Goal: Information Seeking & Learning: Learn about a topic

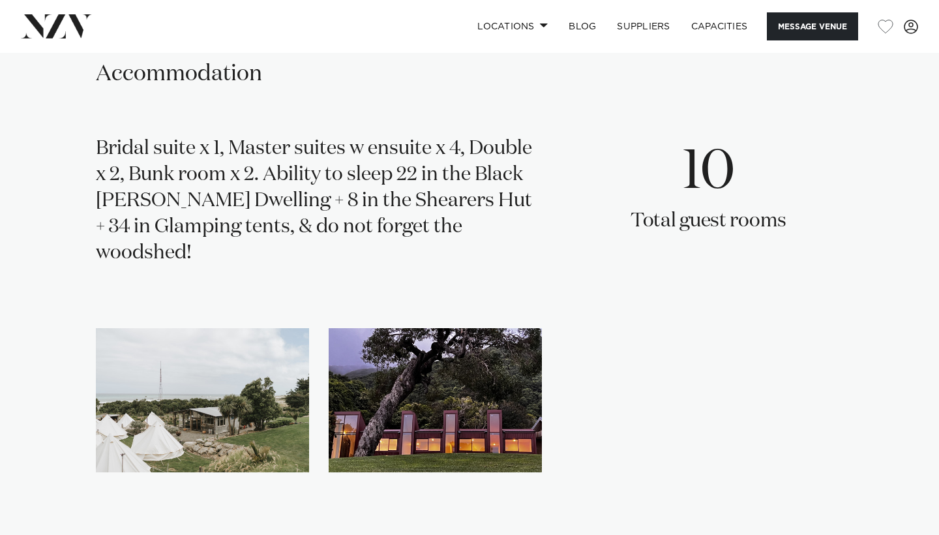
scroll to position [2054, 0]
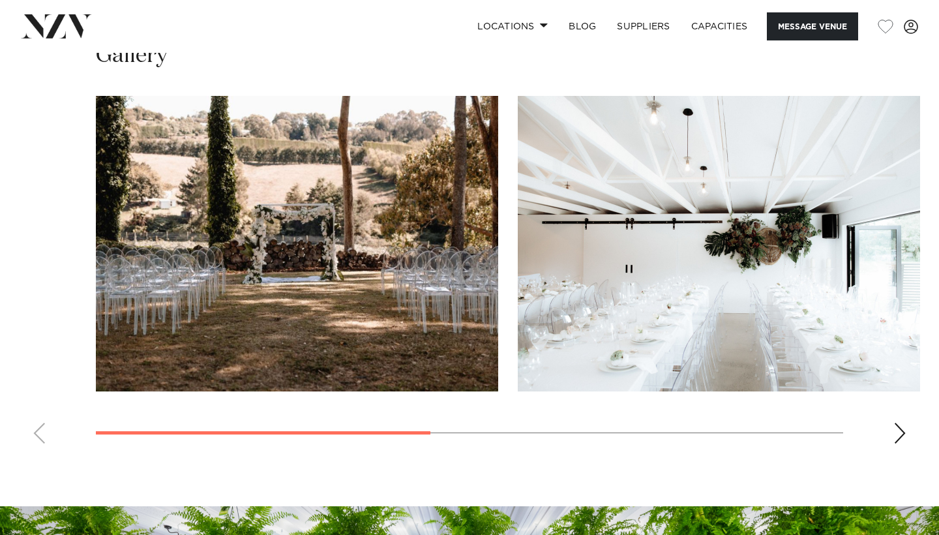
scroll to position [902, 0]
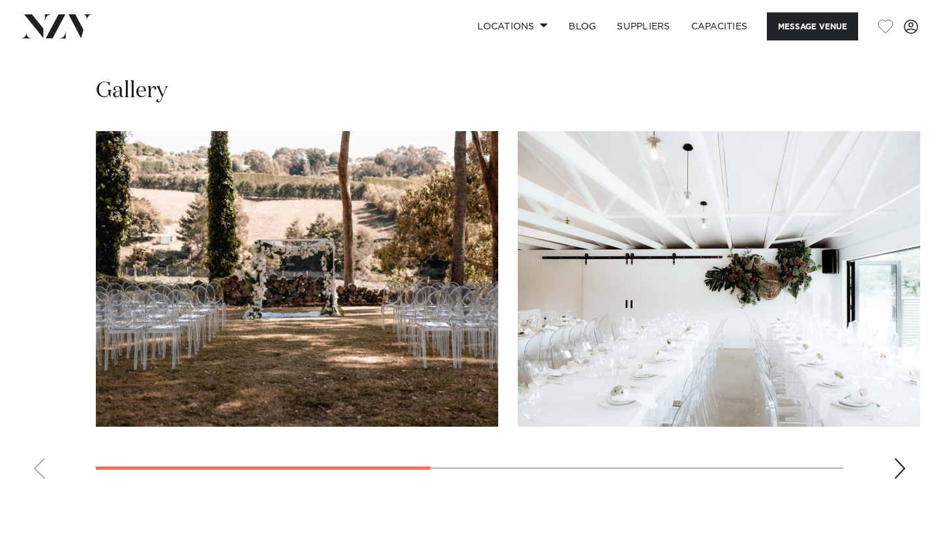
click at [904, 462] on div "Next slide" at bounding box center [899, 468] width 13 height 21
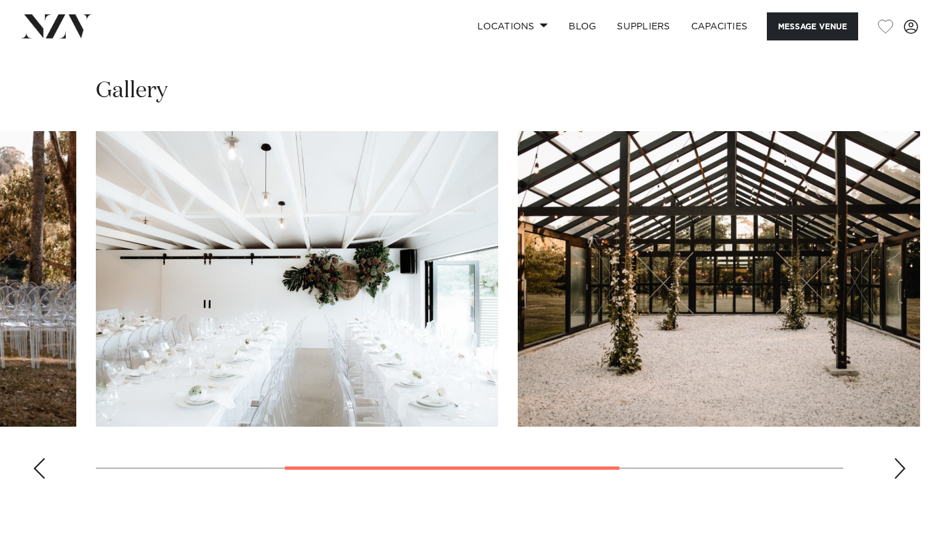
click at [904, 462] on div "Next slide" at bounding box center [899, 468] width 13 height 21
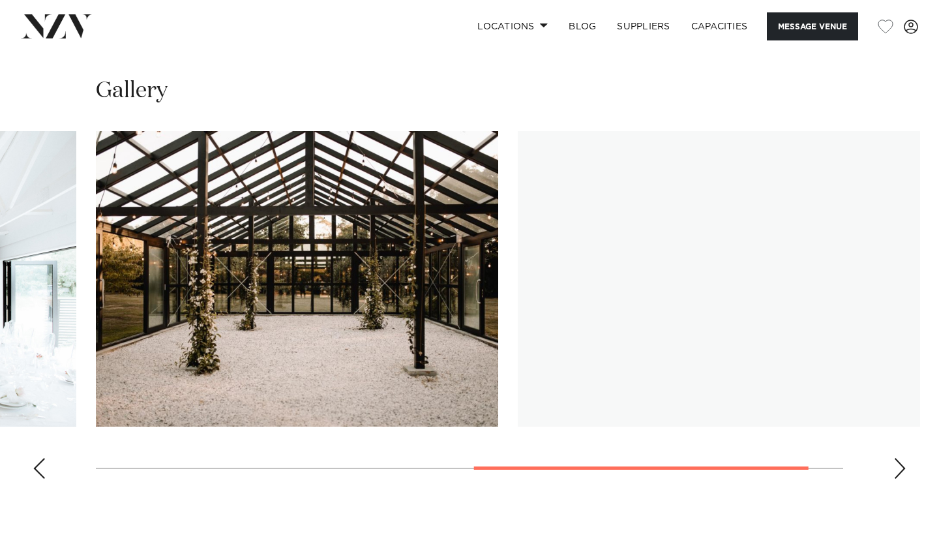
click at [904, 462] on div "Next slide" at bounding box center [899, 468] width 13 height 21
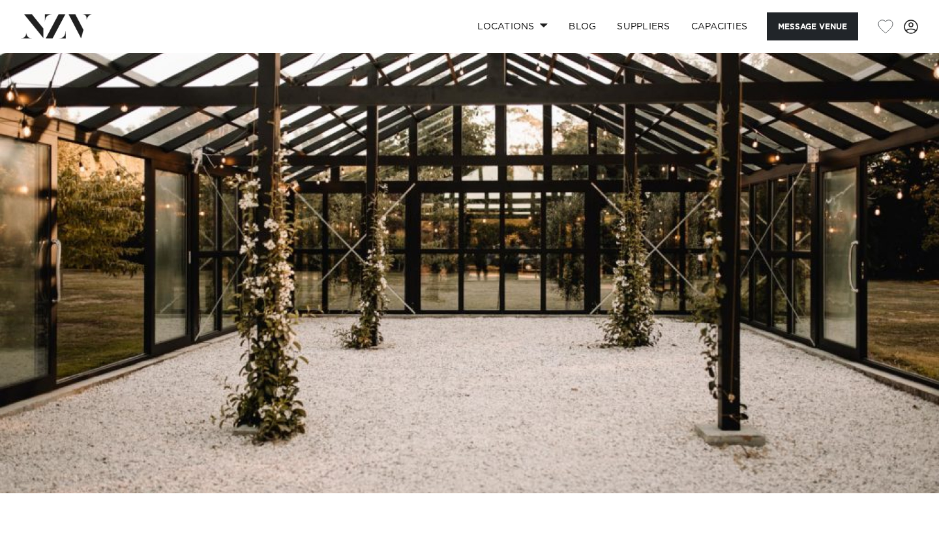
scroll to position [0, 0]
click at [543, 31] on link "Locations" at bounding box center [512, 26] width 91 height 28
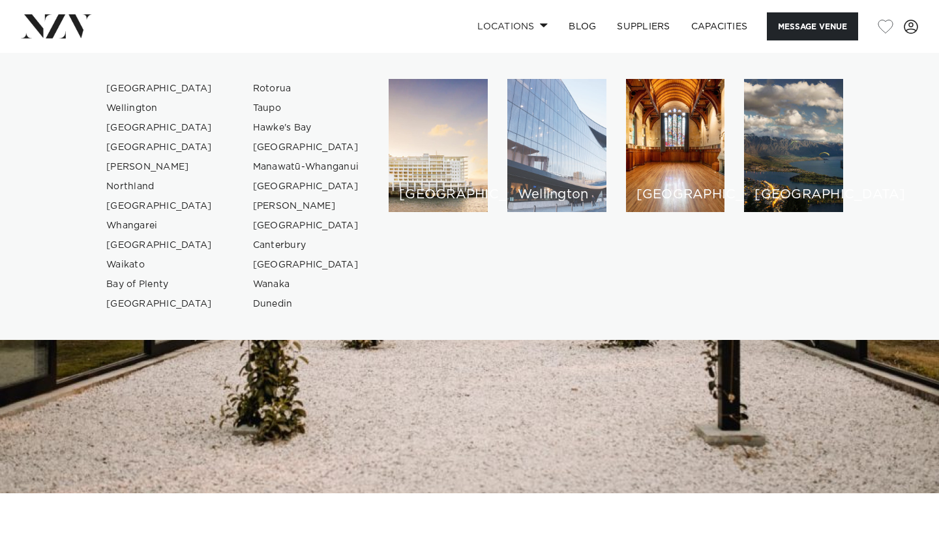
click at [547, 159] on div "Wellington" at bounding box center [556, 145] width 99 height 133
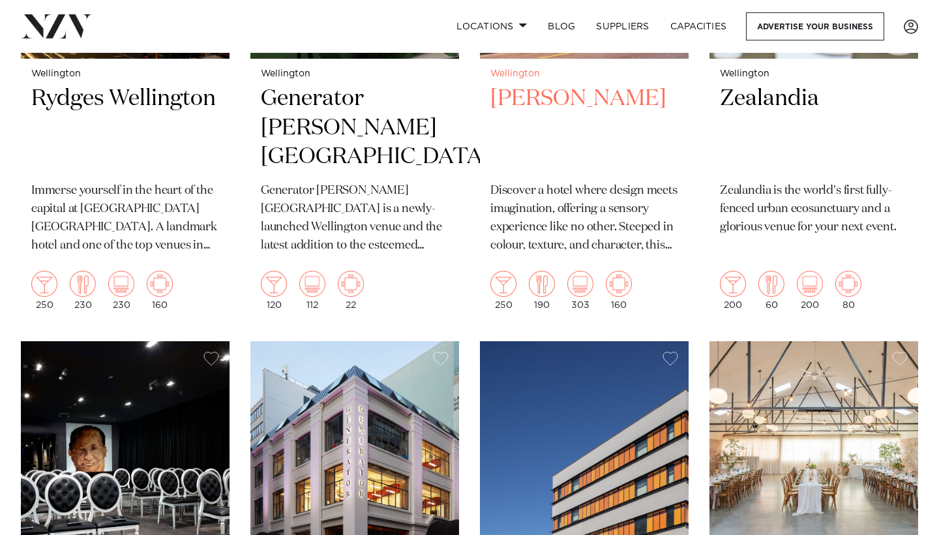
scroll to position [761, 0]
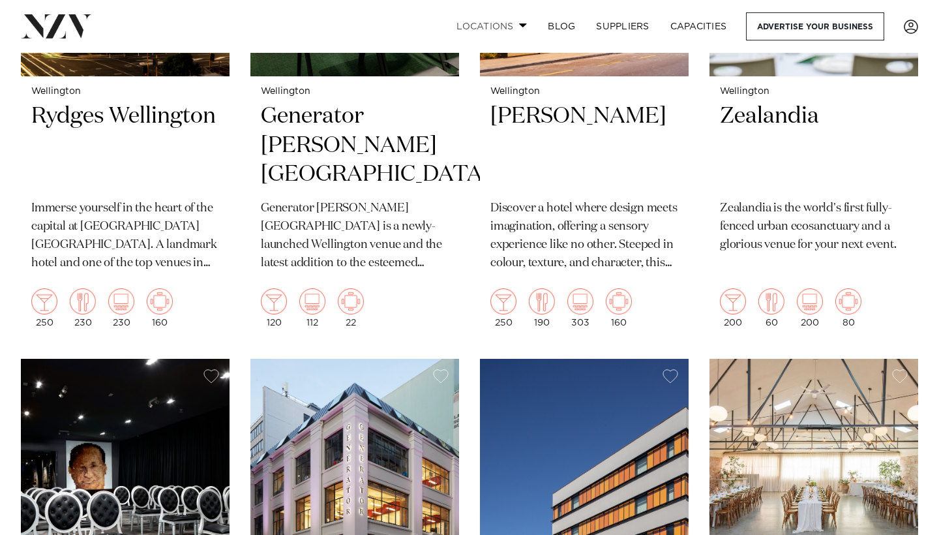
click at [516, 24] on link "Locations" at bounding box center [491, 26] width 91 height 28
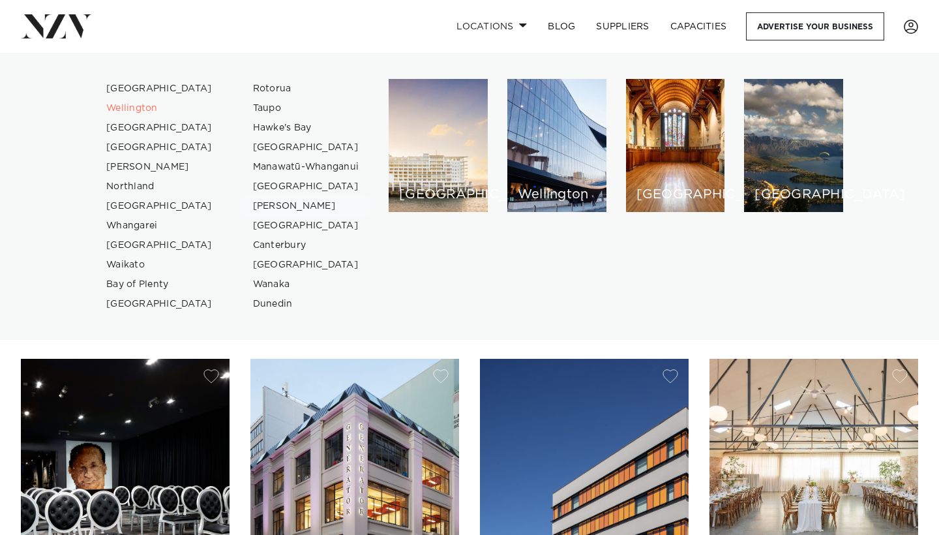
click at [291, 209] on link "[PERSON_NAME]" at bounding box center [306, 206] width 127 height 20
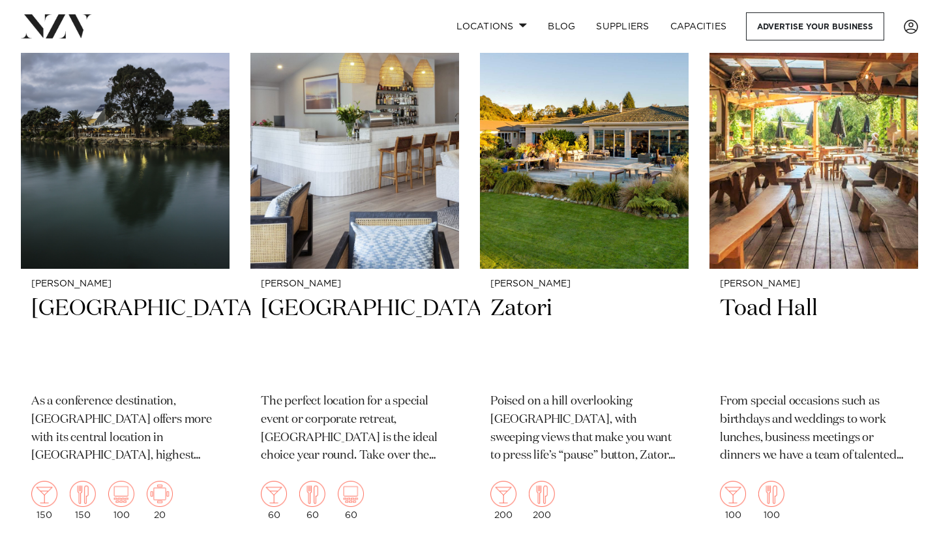
scroll to position [1136, 0]
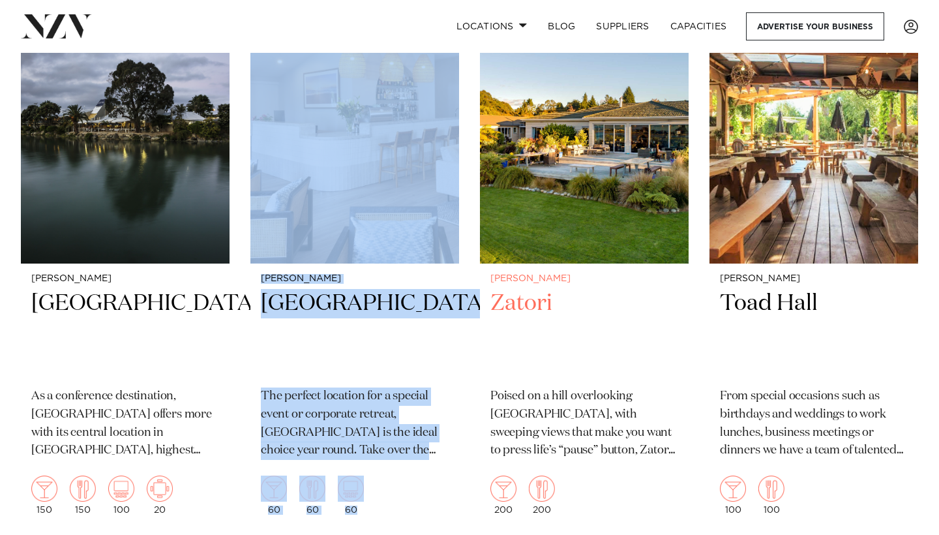
click at [486, 359] on div "Nelson-Tasman Zatori Poised on a hill overlooking Collingwood, with sweeping vi…" at bounding box center [584, 393] width 209 height 261
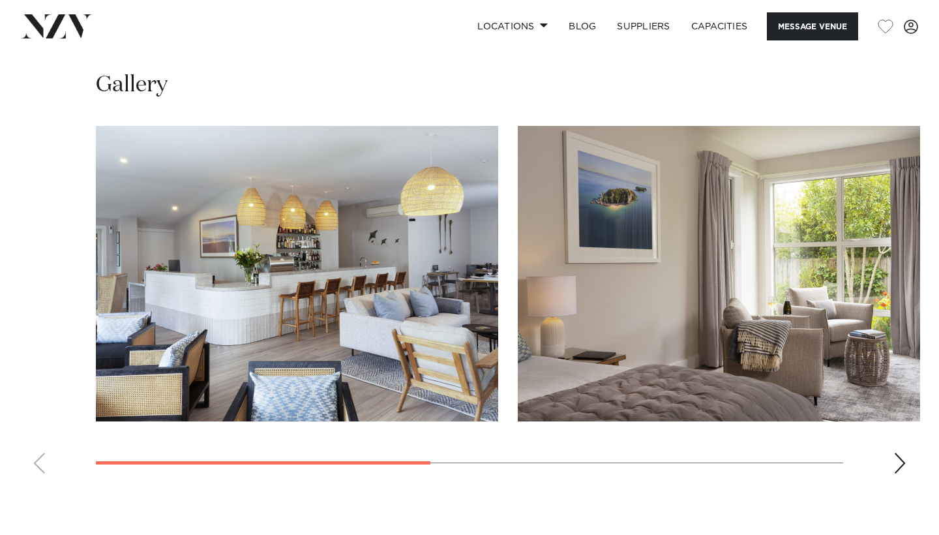
scroll to position [930, 0]
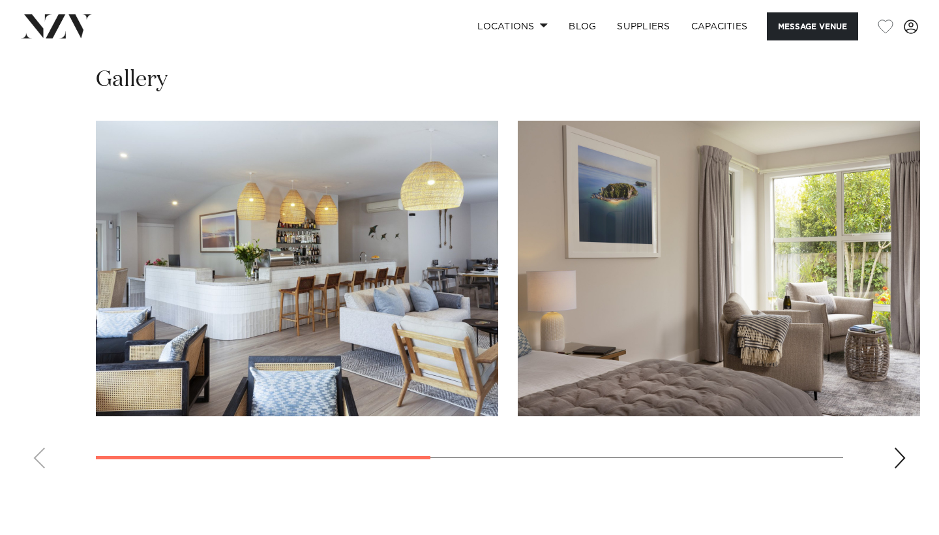
click at [895, 447] on div "Next slide" at bounding box center [899, 457] width 13 height 21
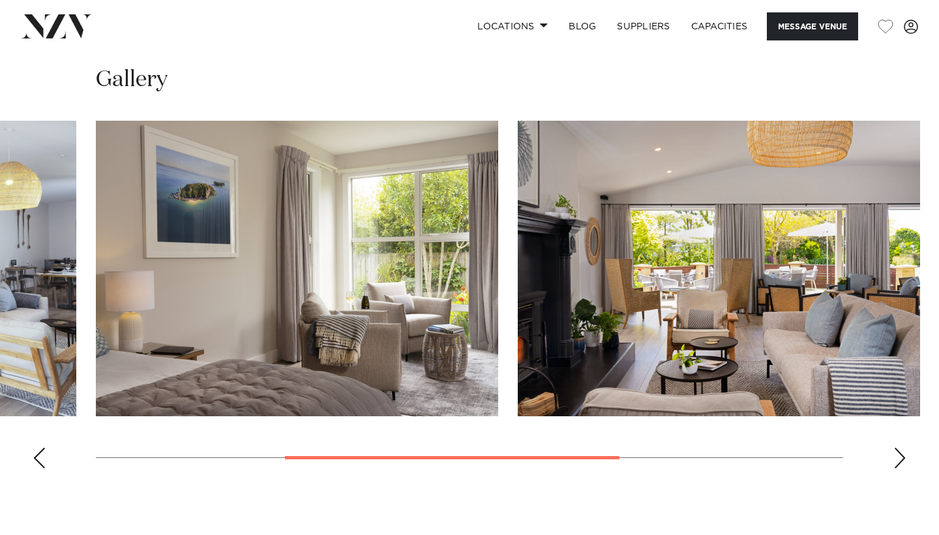
click at [895, 447] on div "Next slide" at bounding box center [899, 457] width 13 height 21
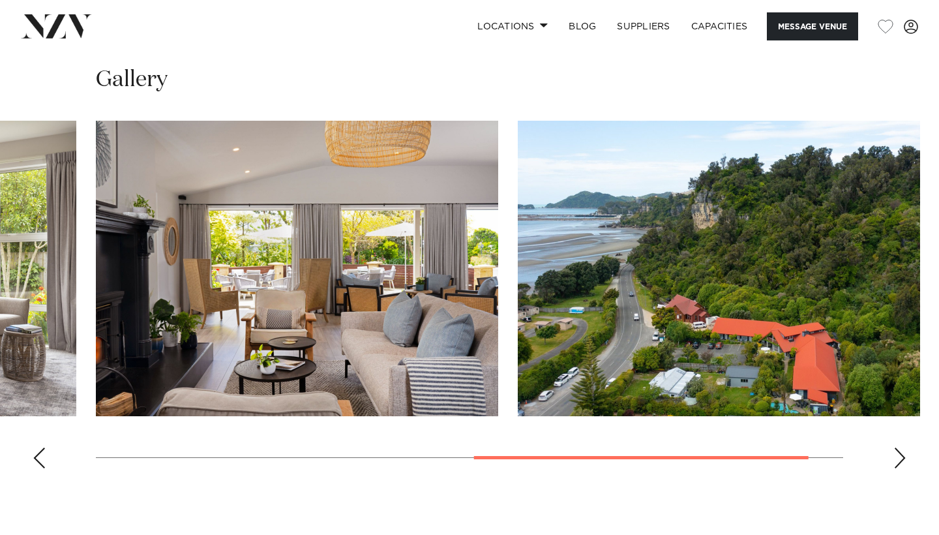
click at [895, 447] on div "Next slide" at bounding box center [899, 457] width 13 height 21
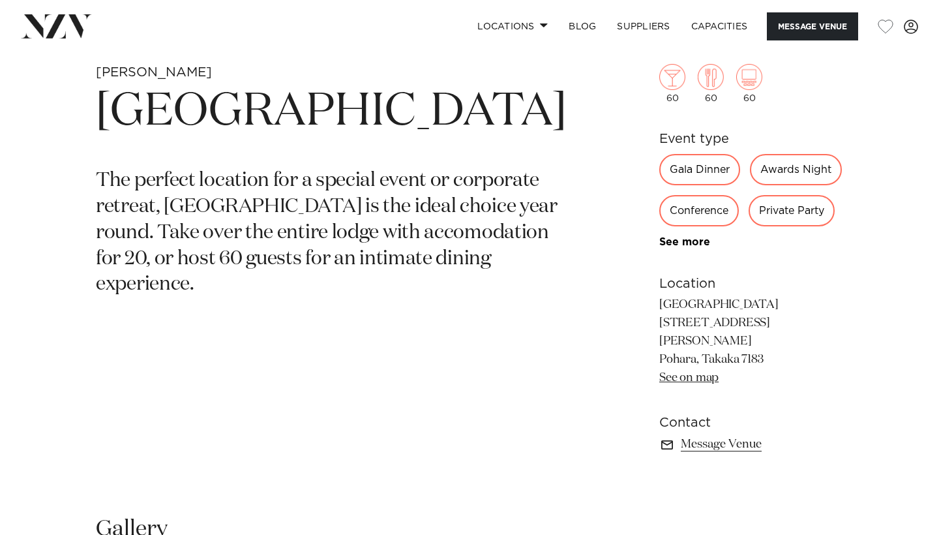
scroll to position [482, 0]
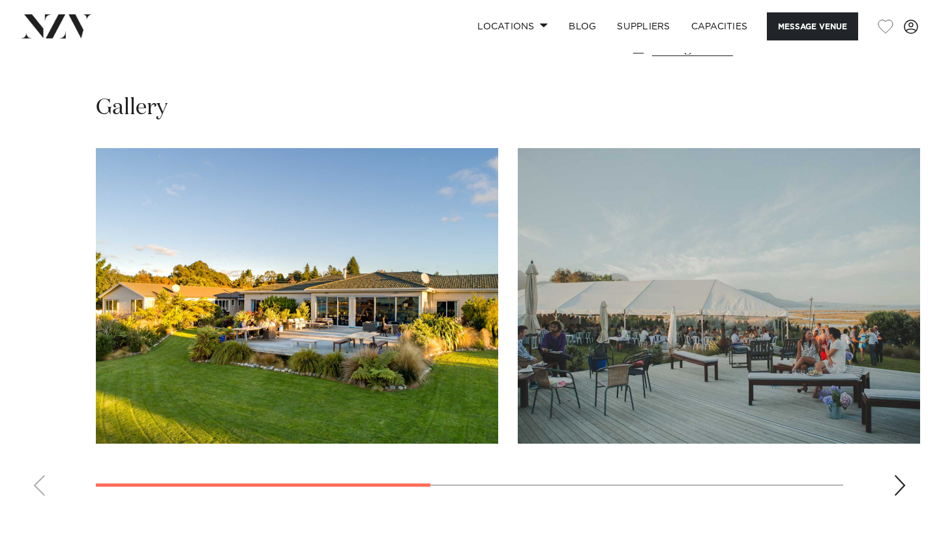
scroll to position [863, 0]
click at [898, 477] on div "Next slide" at bounding box center [899, 485] width 13 height 21
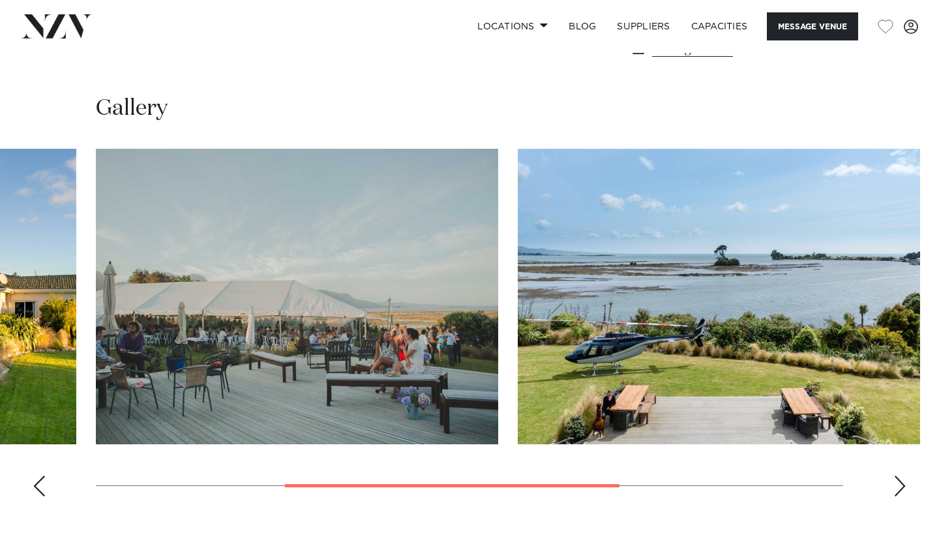
click at [898, 477] on div "Next slide" at bounding box center [899, 485] width 13 height 21
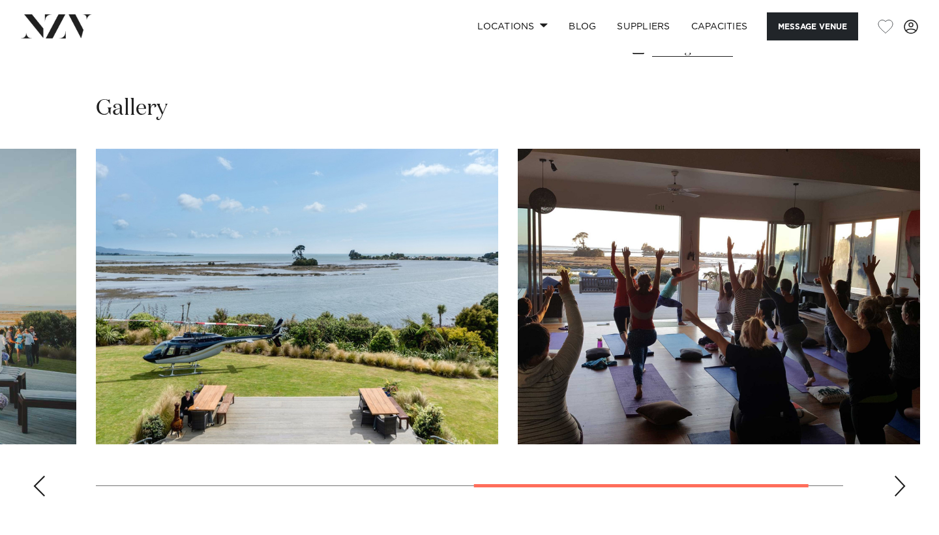
click at [898, 477] on div "Next slide" at bounding box center [899, 485] width 13 height 21
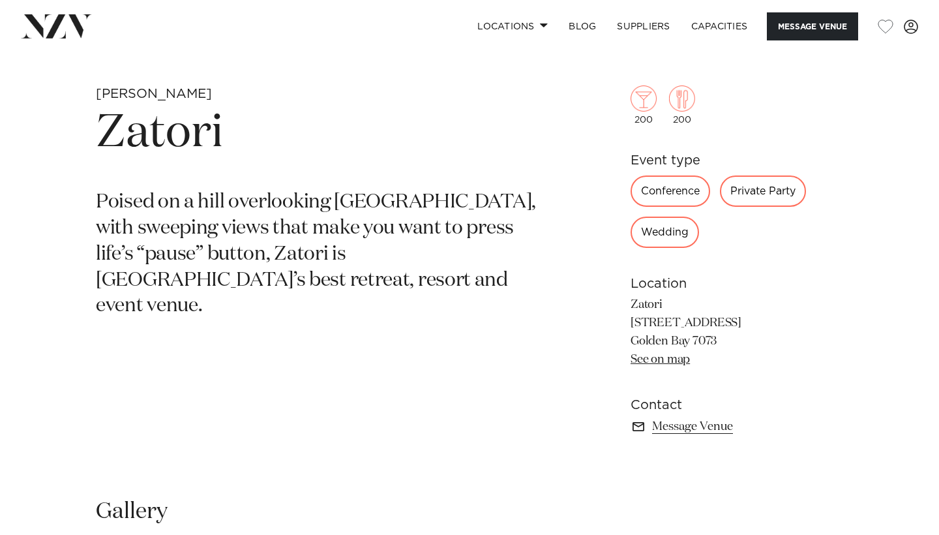
scroll to position [461, 0]
click at [656, 364] on p "Zatori 2321 Takaka - Collingwood Hwy Golden Bay 7073 See on map" at bounding box center [736, 331] width 213 height 73
click at [657, 361] on link "See on map" at bounding box center [659, 358] width 59 height 12
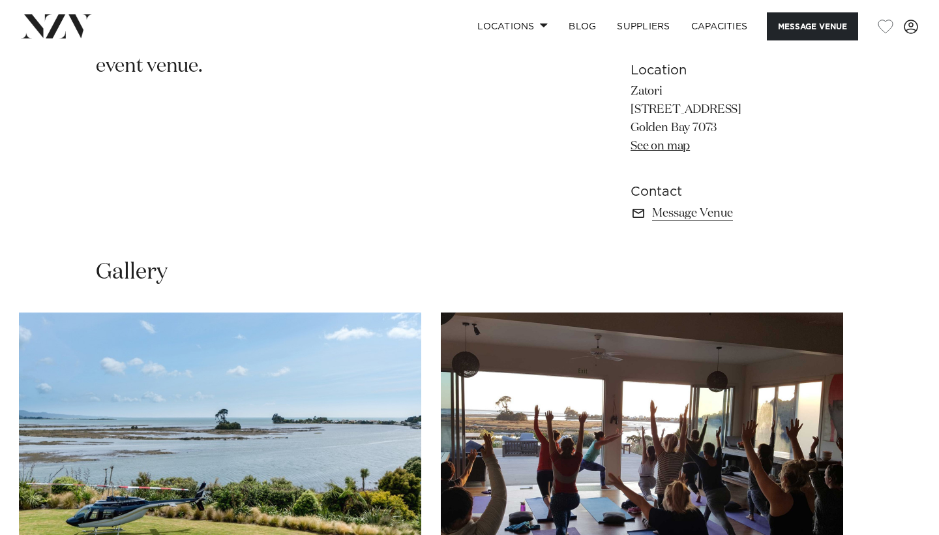
scroll to position [701, 0]
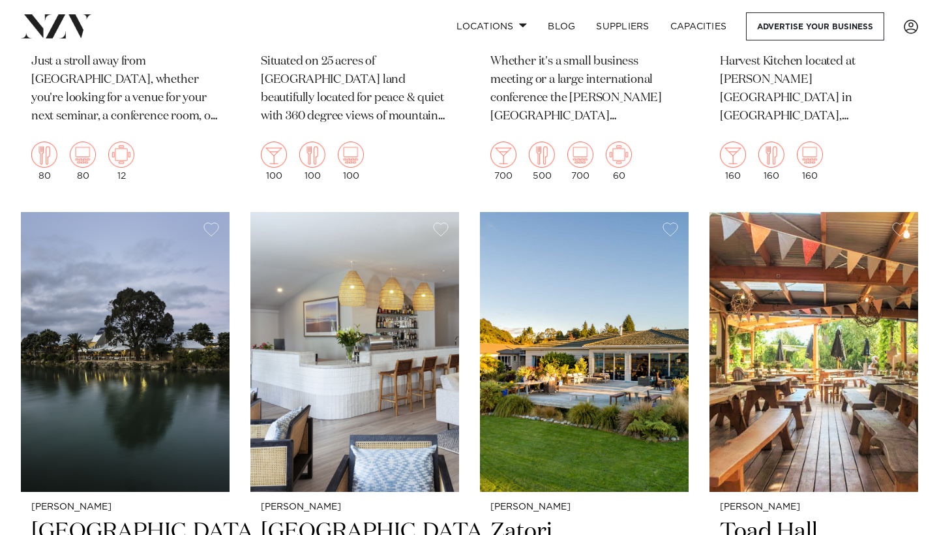
scroll to position [824, 0]
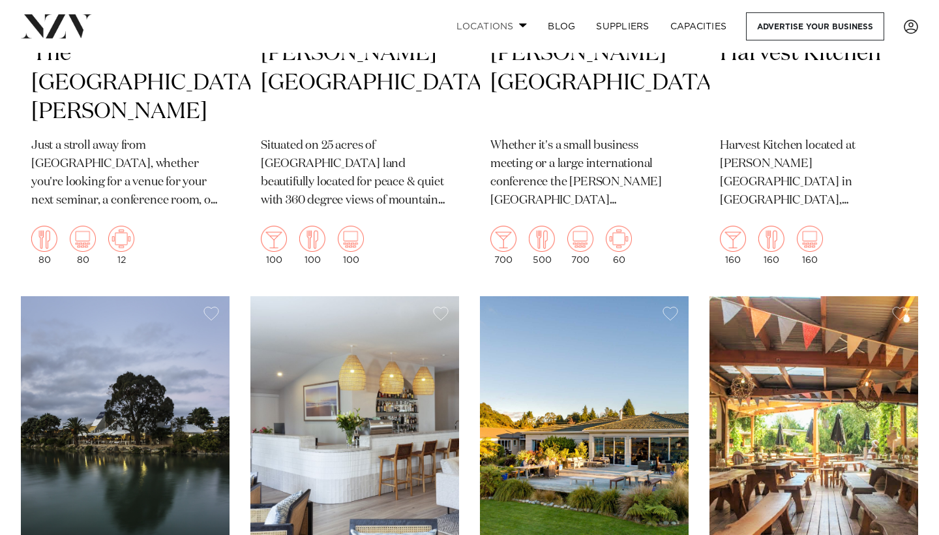
click at [499, 24] on link "Locations" at bounding box center [491, 26] width 91 height 28
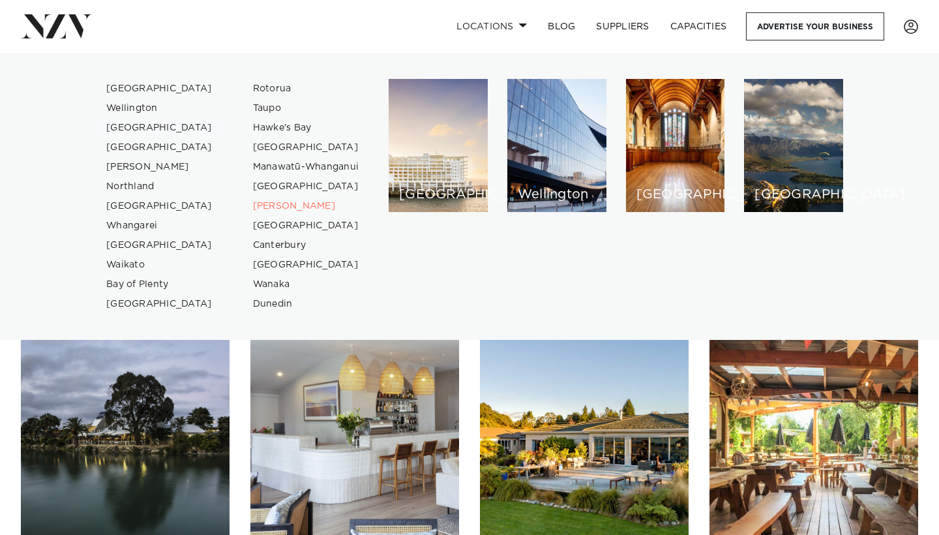
click at [124, 125] on link "[GEOGRAPHIC_DATA]" at bounding box center [159, 128] width 127 height 20
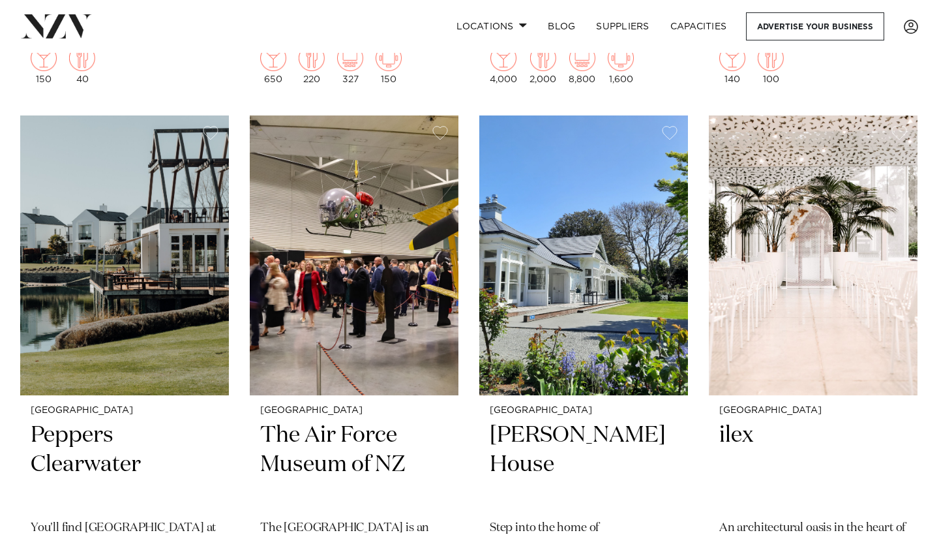
scroll to position [2187, 0]
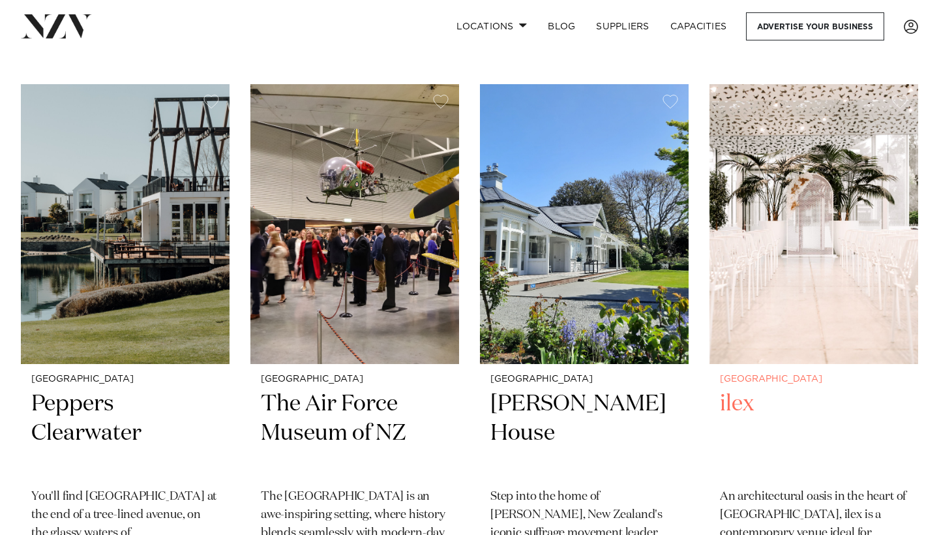
click at [735, 396] on h2 "ilex" at bounding box center [814, 433] width 188 height 88
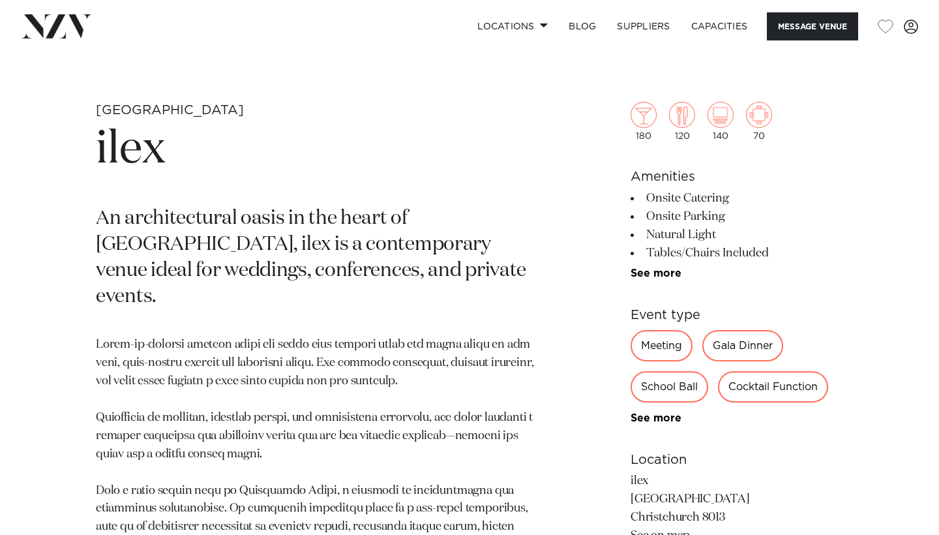
scroll to position [433, 0]
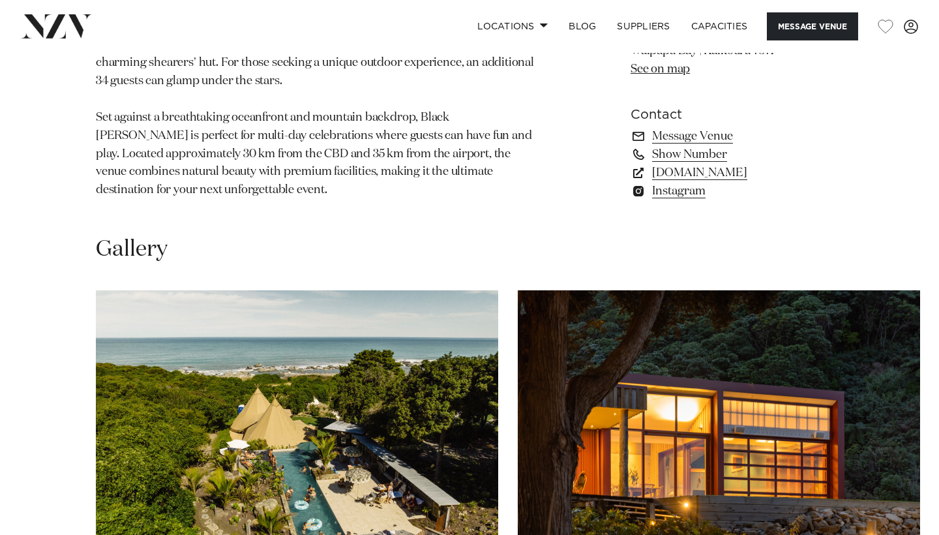
scroll to position [1125, 0]
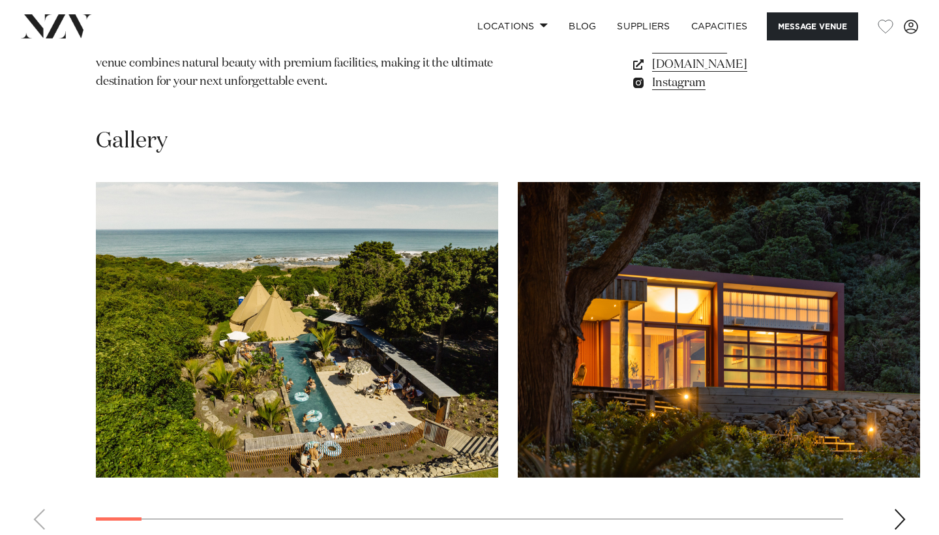
click at [901, 509] on div "Next slide" at bounding box center [899, 519] width 13 height 21
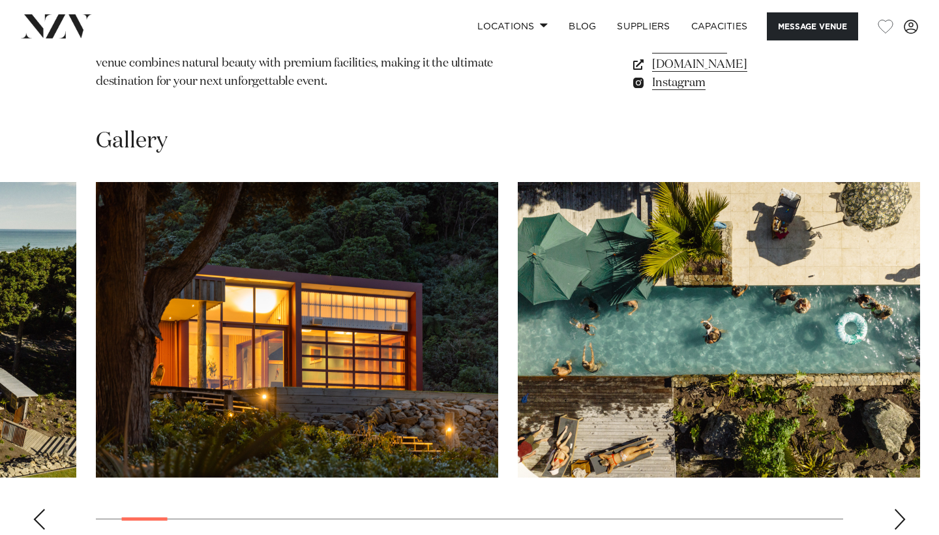
click at [901, 509] on div "Next slide" at bounding box center [899, 519] width 13 height 21
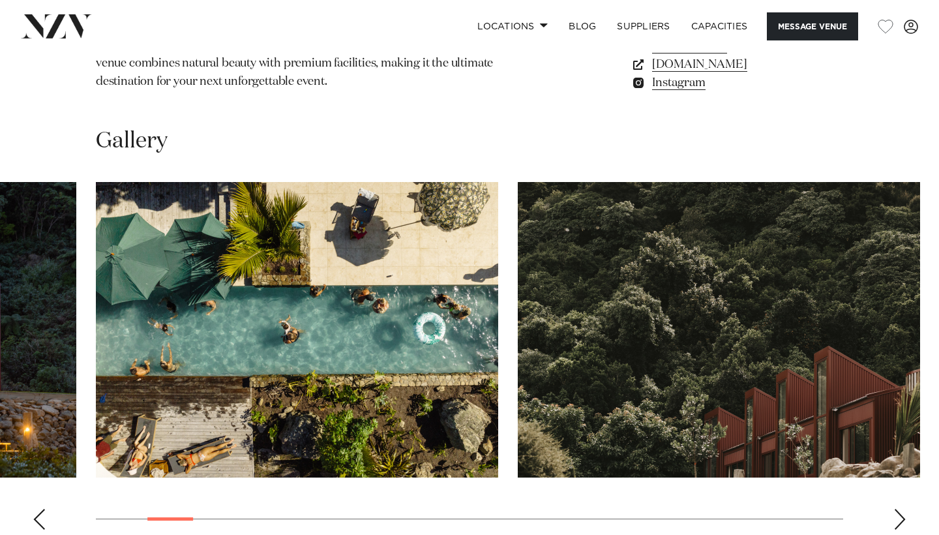
click at [901, 509] on div "Next slide" at bounding box center [899, 519] width 13 height 21
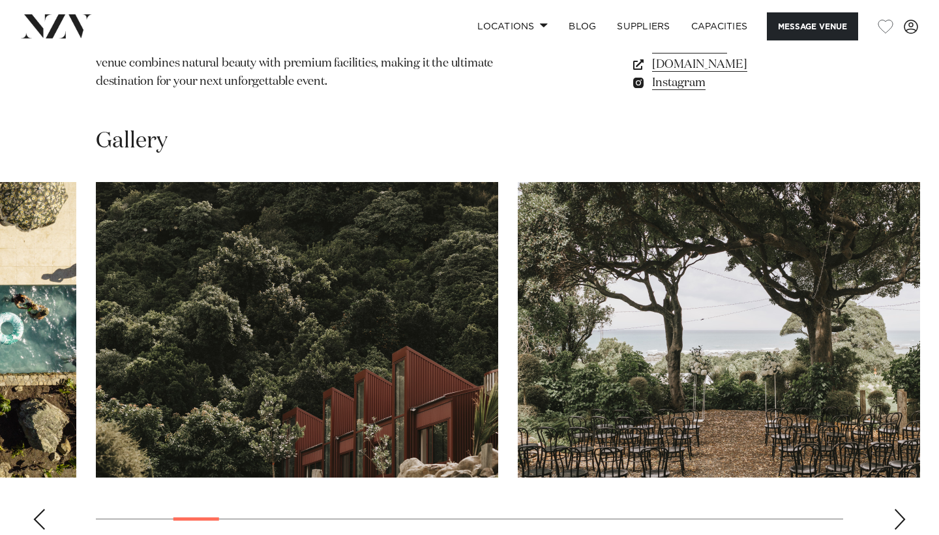
click at [901, 509] on div "Next slide" at bounding box center [899, 519] width 13 height 21
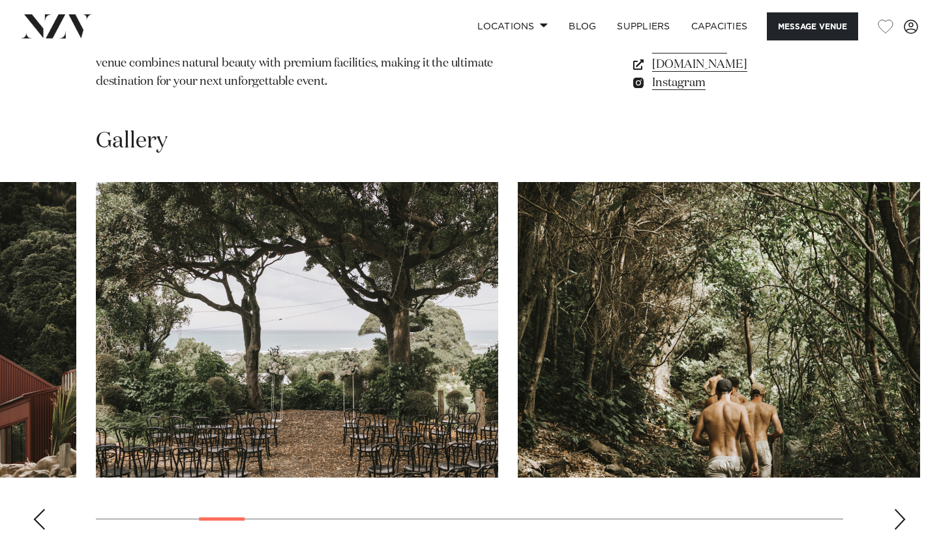
click at [901, 509] on div "Next slide" at bounding box center [899, 519] width 13 height 21
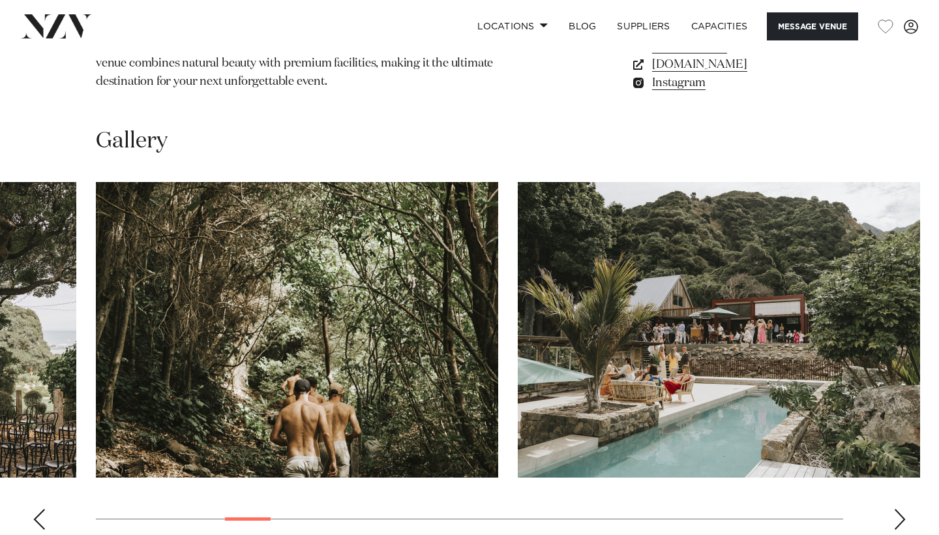
click at [901, 509] on div "Next slide" at bounding box center [899, 519] width 13 height 21
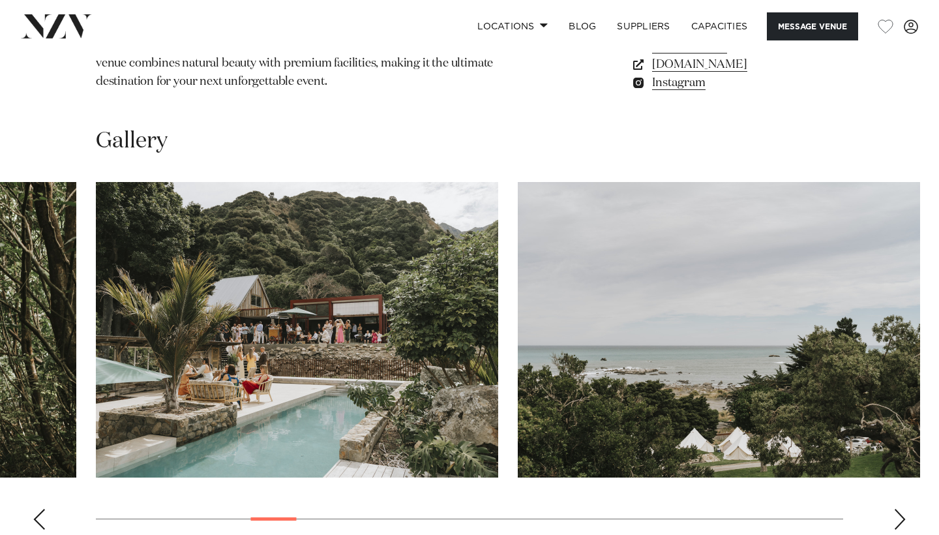
click at [901, 509] on div "Next slide" at bounding box center [899, 519] width 13 height 21
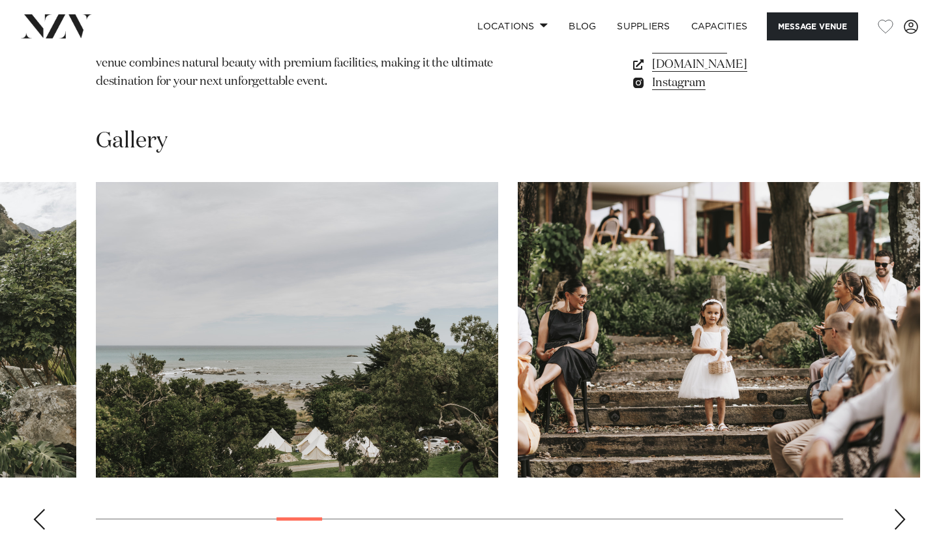
click at [901, 509] on div "Next slide" at bounding box center [899, 519] width 13 height 21
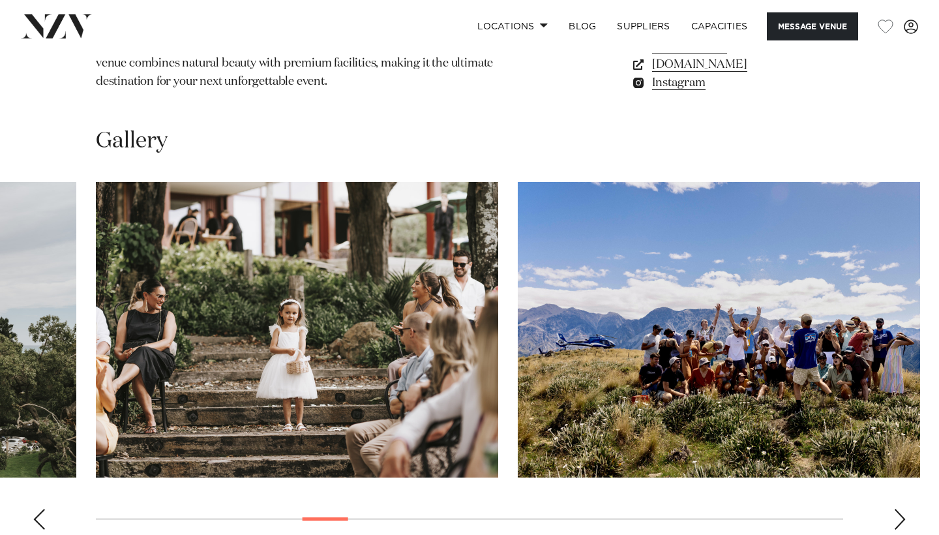
click at [901, 509] on div "Next slide" at bounding box center [899, 519] width 13 height 21
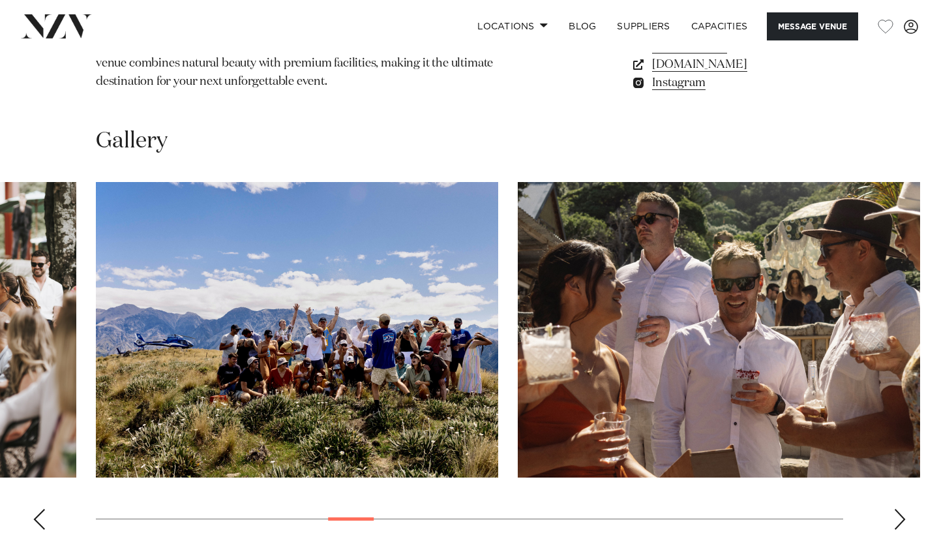
click at [901, 509] on div "Next slide" at bounding box center [899, 519] width 13 height 21
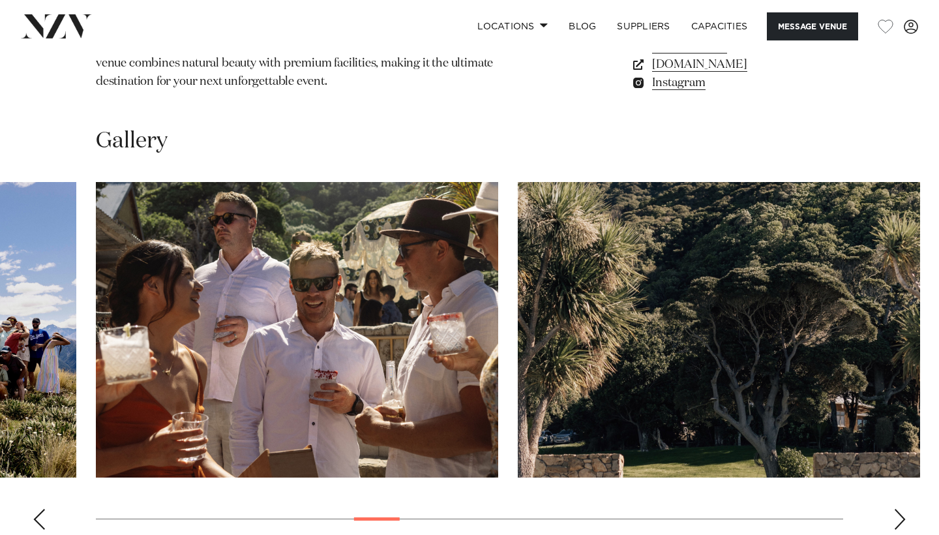
click at [901, 509] on div "Next slide" at bounding box center [899, 519] width 13 height 21
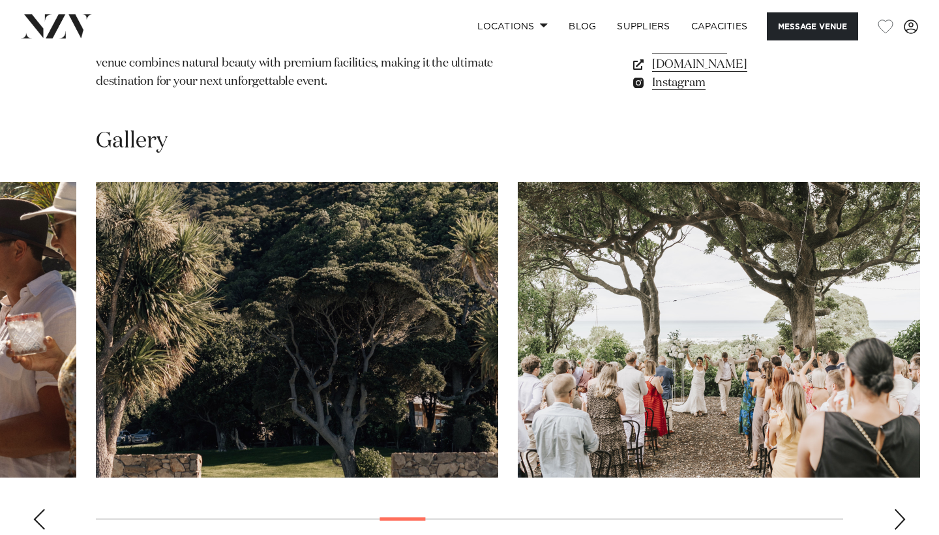
click at [901, 509] on div "Next slide" at bounding box center [899, 519] width 13 height 21
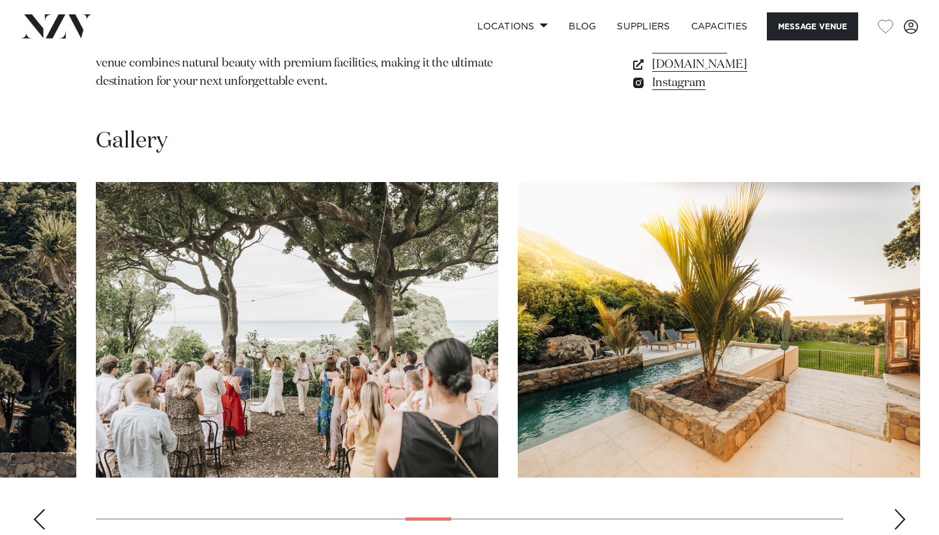
click at [901, 509] on div "Next slide" at bounding box center [899, 519] width 13 height 21
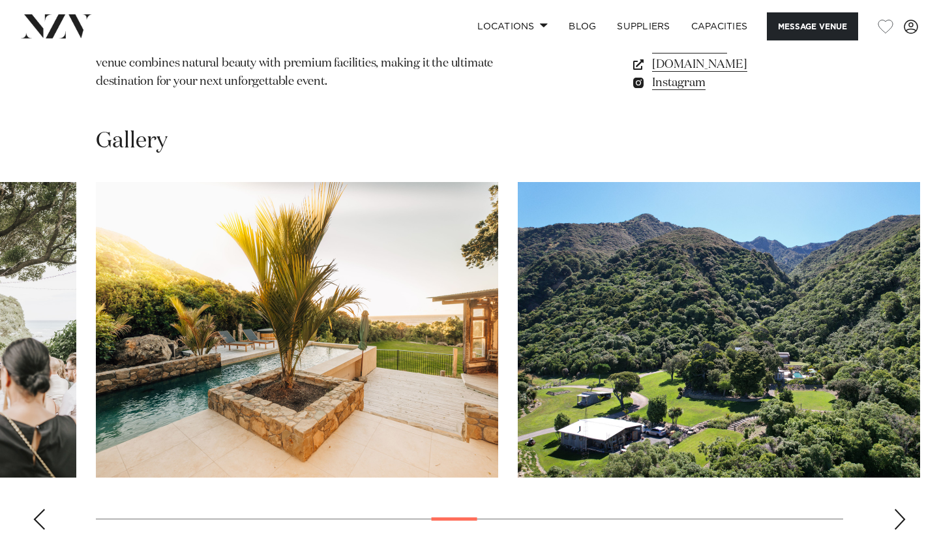
click at [901, 509] on div "Next slide" at bounding box center [899, 519] width 13 height 21
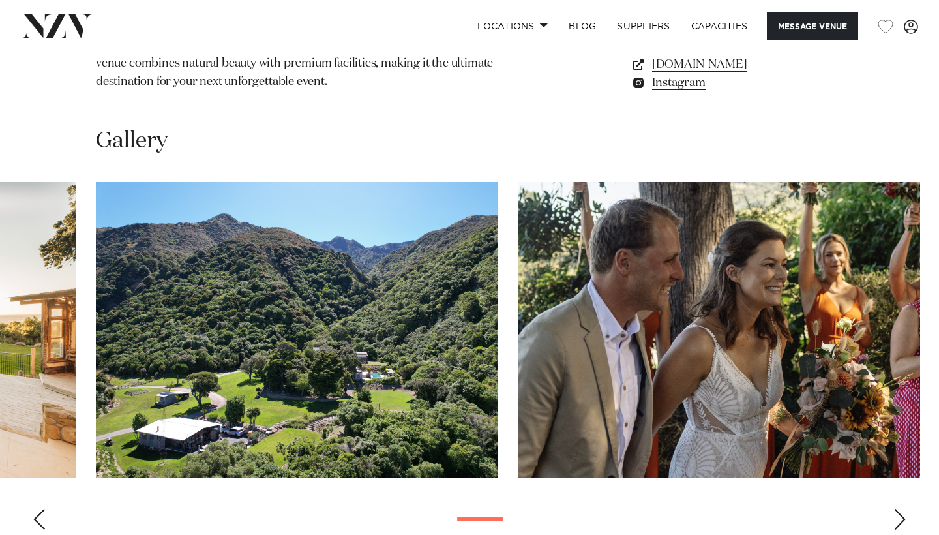
click at [901, 509] on div "Next slide" at bounding box center [899, 519] width 13 height 21
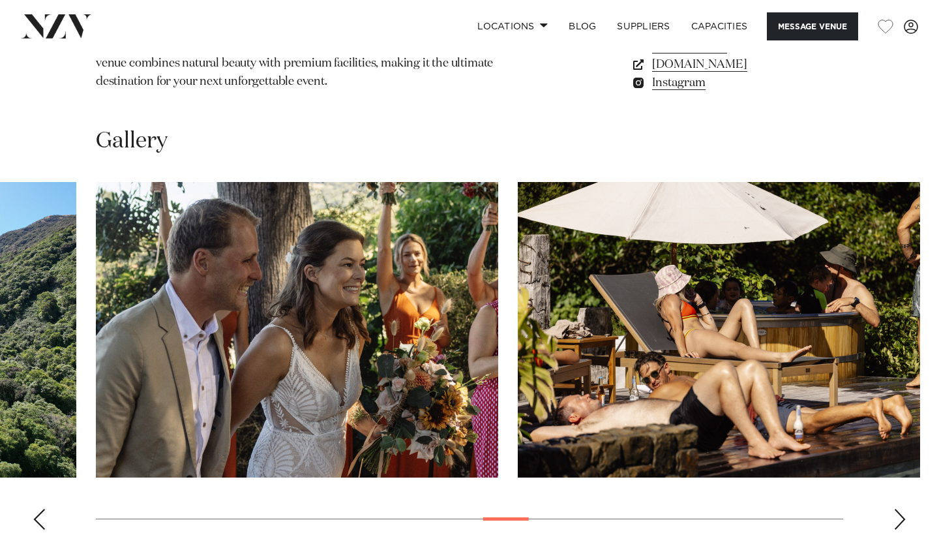
click at [901, 509] on div "Next slide" at bounding box center [899, 519] width 13 height 21
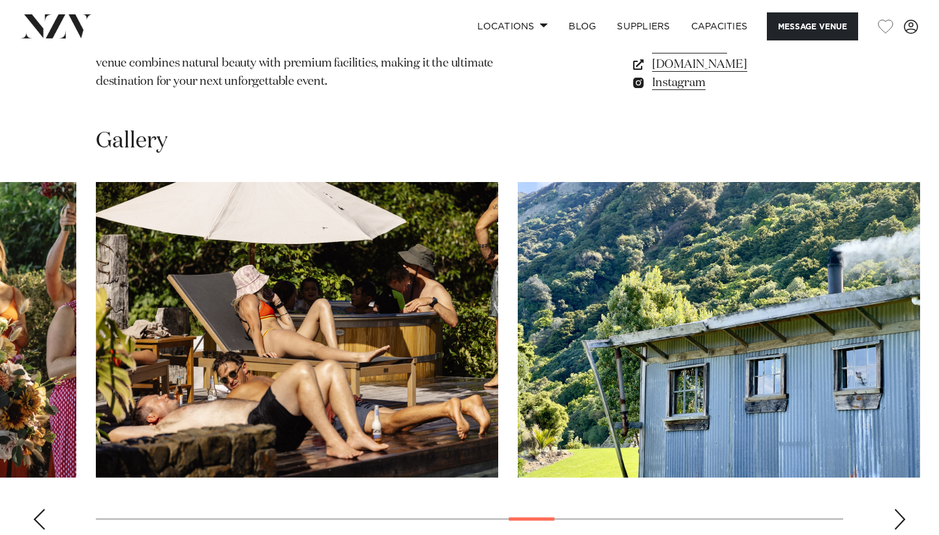
click at [901, 509] on div "Next slide" at bounding box center [899, 519] width 13 height 21
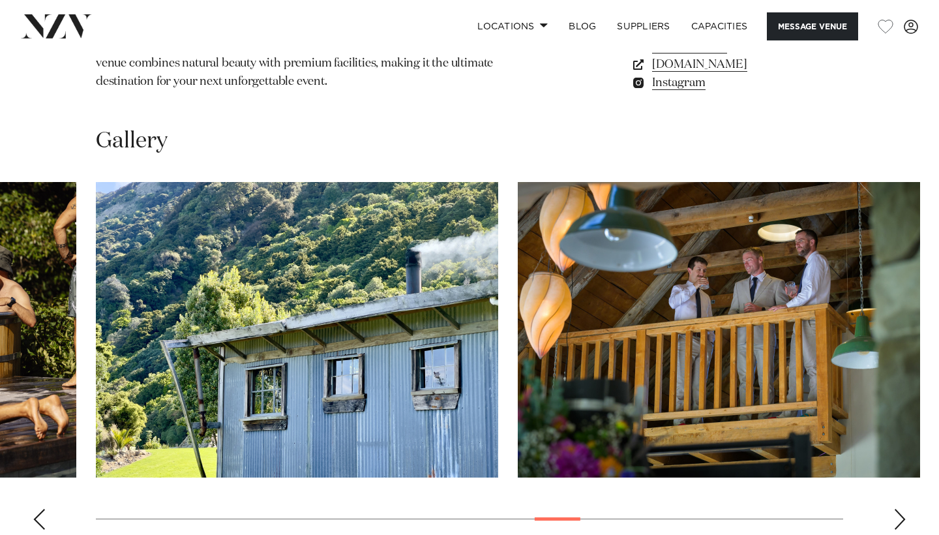
click at [901, 509] on div "Next slide" at bounding box center [899, 519] width 13 height 21
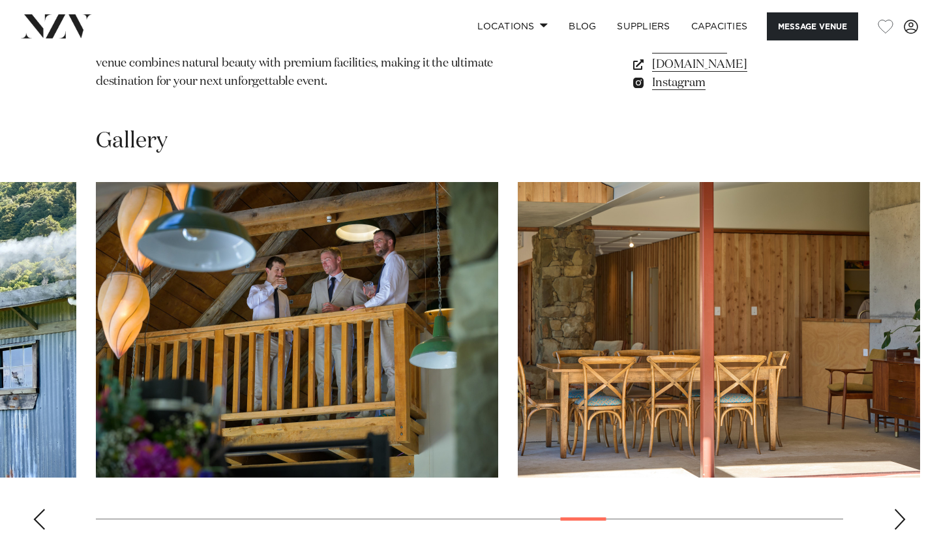
click at [901, 509] on div "Next slide" at bounding box center [899, 519] width 13 height 21
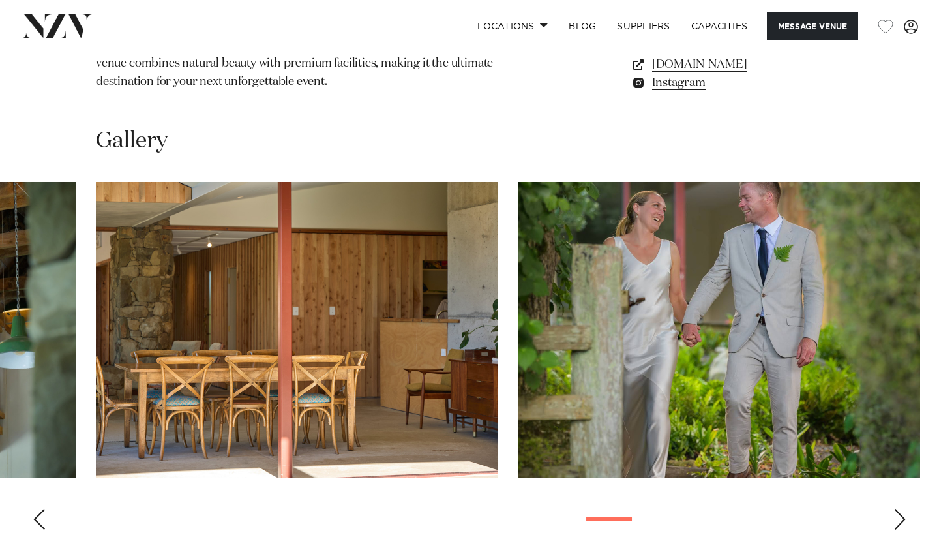
click at [901, 509] on div "Next slide" at bounding box center [899, 519] width 13 height 21
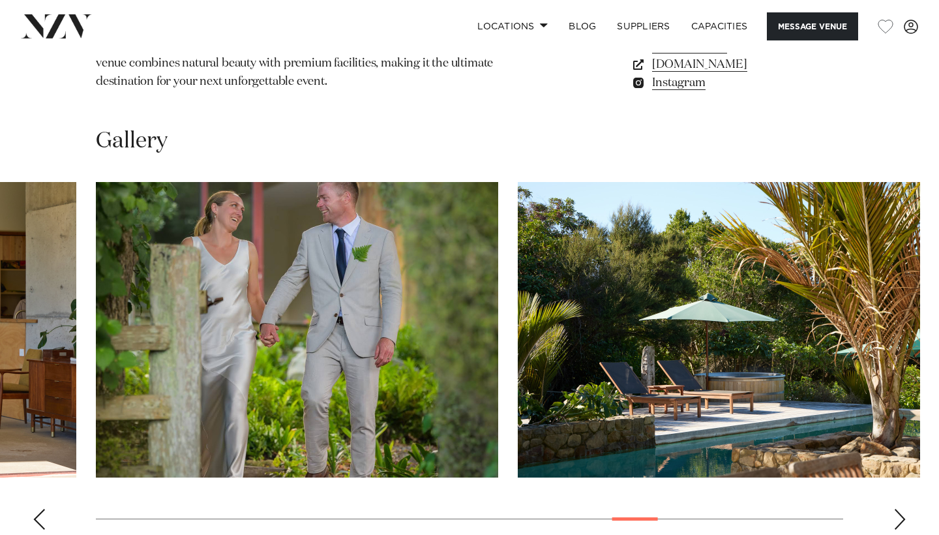
click at [901, 509] on div "Next slide" at bounding box center [899, 519] width 13 height 21
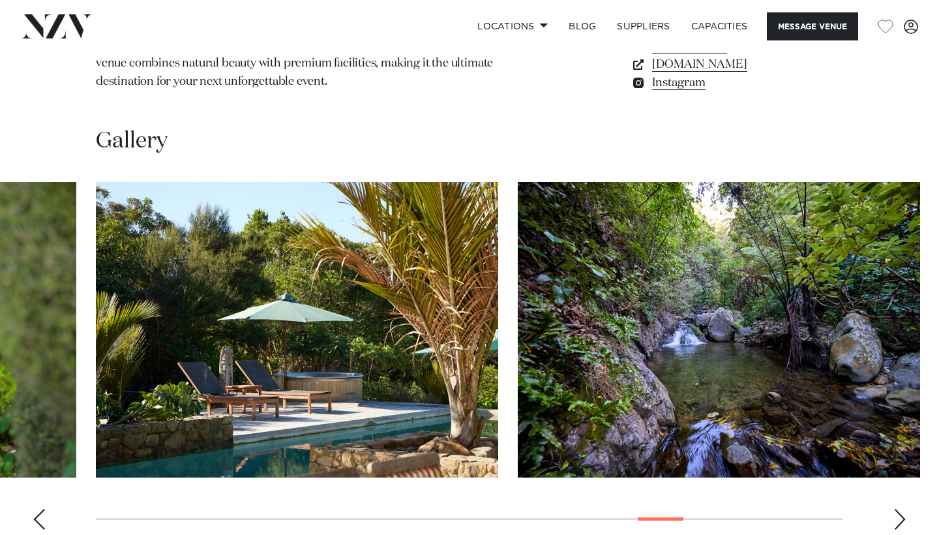
click at [901, 509] on div "Next slide" at bounding box center [899, 519] width 13 height 21
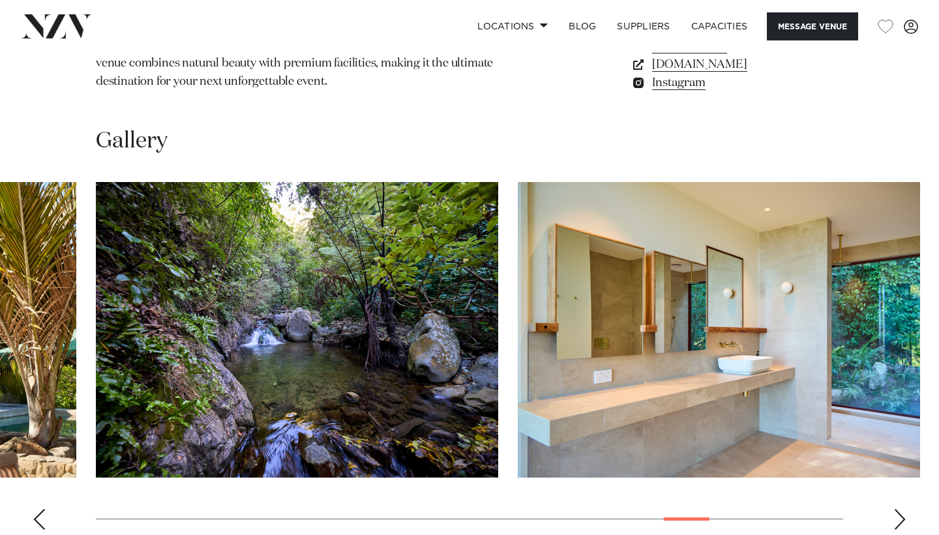
click at [901, 509] on div "Next slide" at bounding box center [899, 519] width 13 height 21
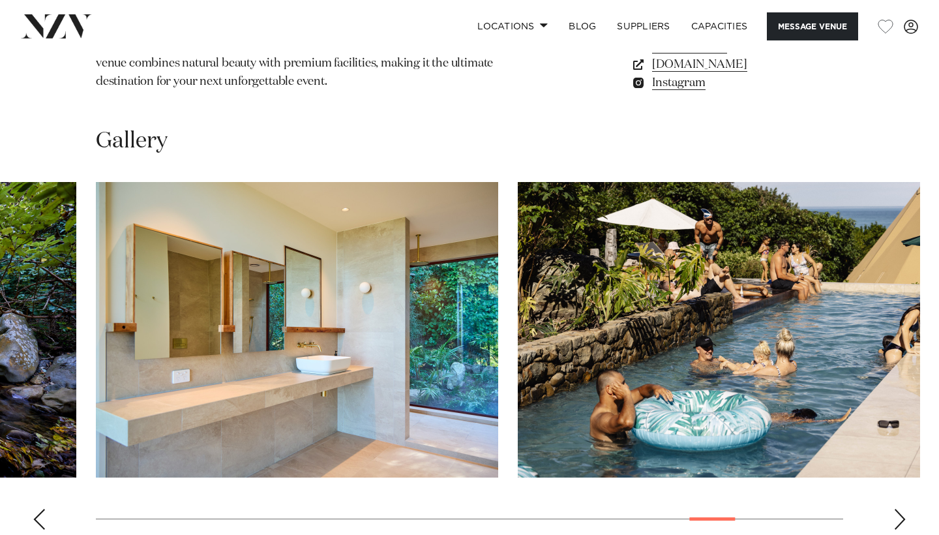
click at [901, 509] on div "Next slide" at bounding box center [899, 519] width 13 height 21
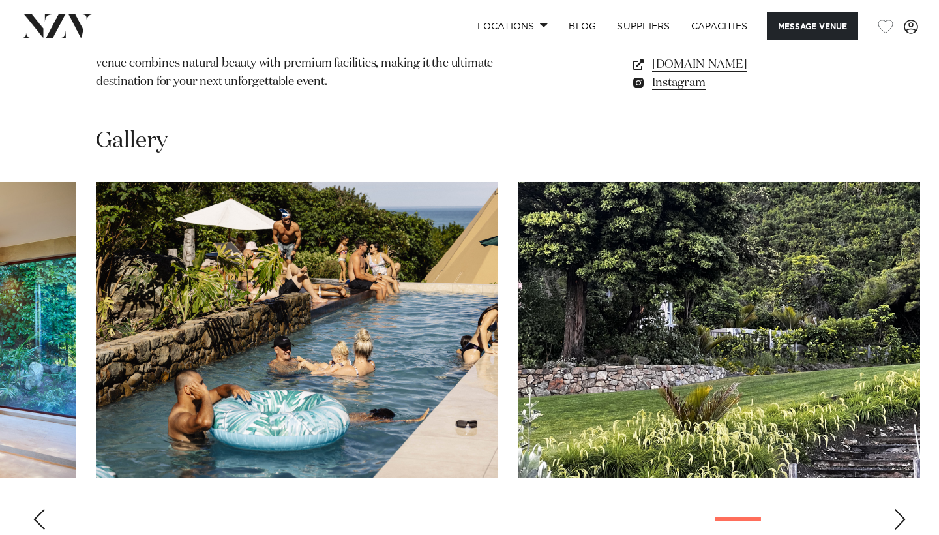
click at [901, 509] on div "Next slide" at bounding box center [899, 519] width 13 height 21
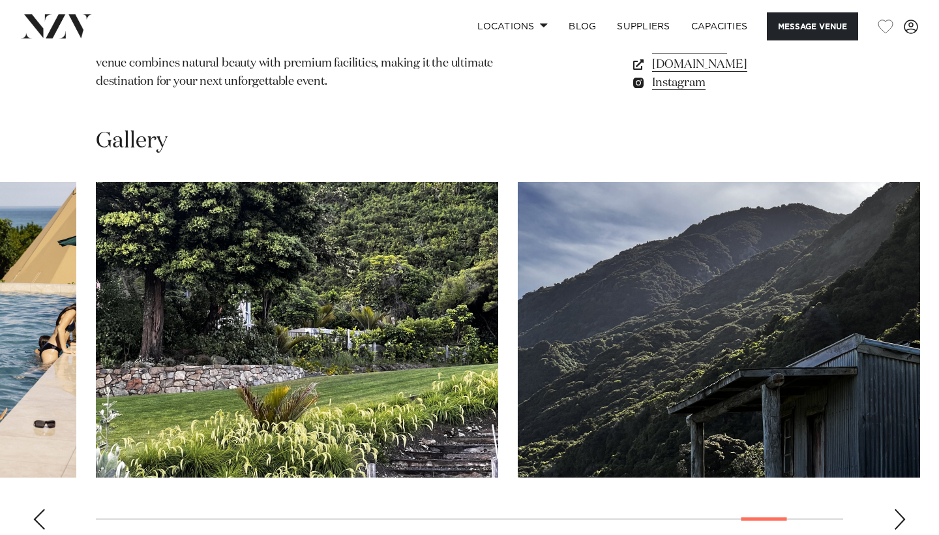
click at [901, 509] on div "Next slide" at bounding box center [899, 519] width 13 height 21
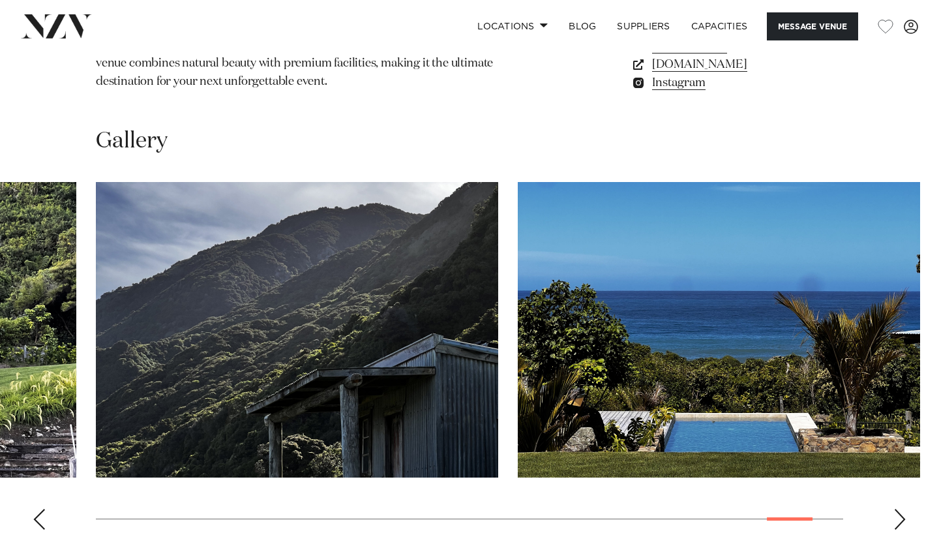
click at [901, 509] on div "Next slide" at bounding box center [899, 519] width 13 height 21
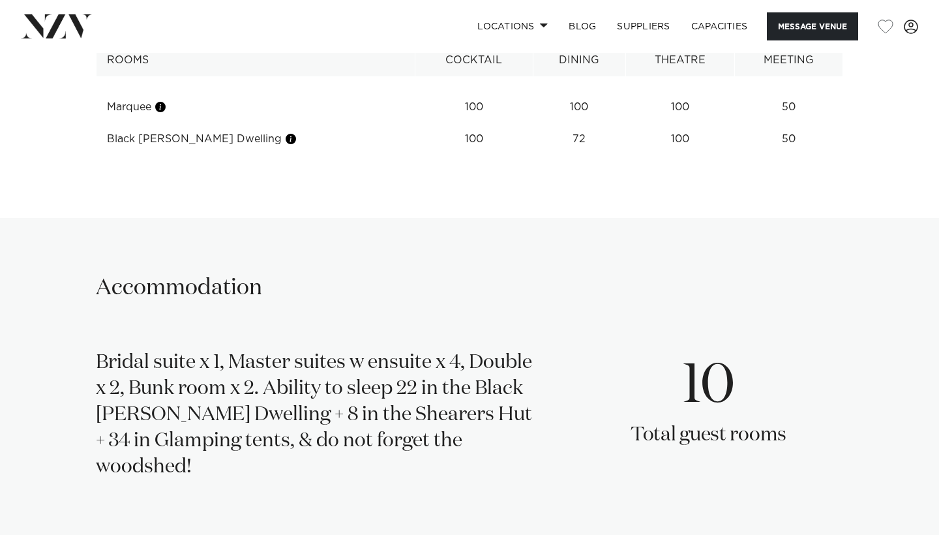
scroll to position [1476, 0]
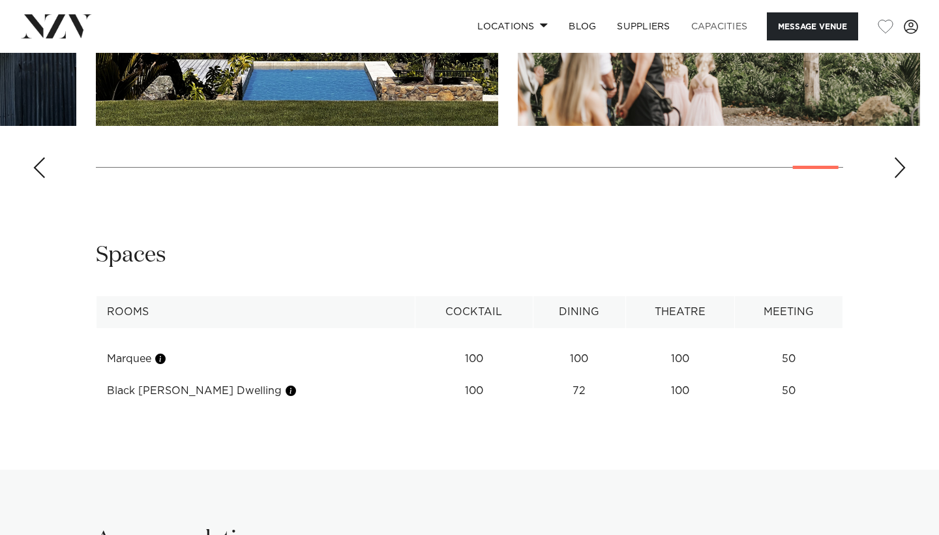
click at [713, 39] on link "Capacities" at bounding box center [720, 26] width 78 height 28
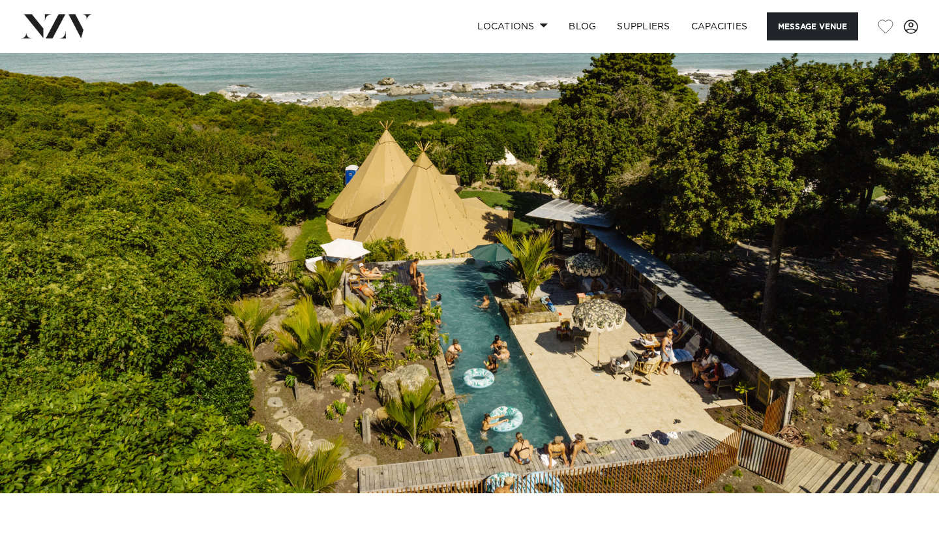
scroll to position [0, 0]
